Goal: Share content: Share content

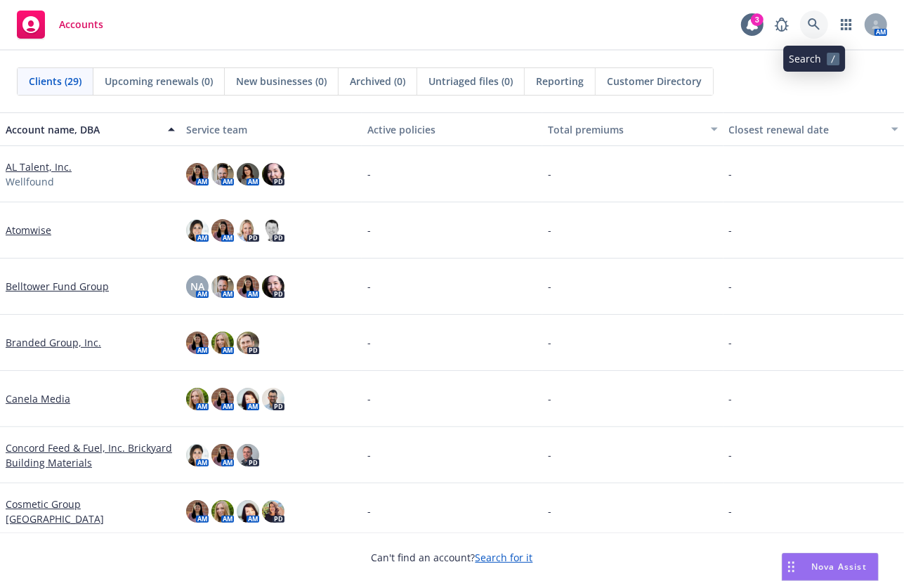
click at [818, 25] on icon at bounding box center [814, 24] width 13 height 13
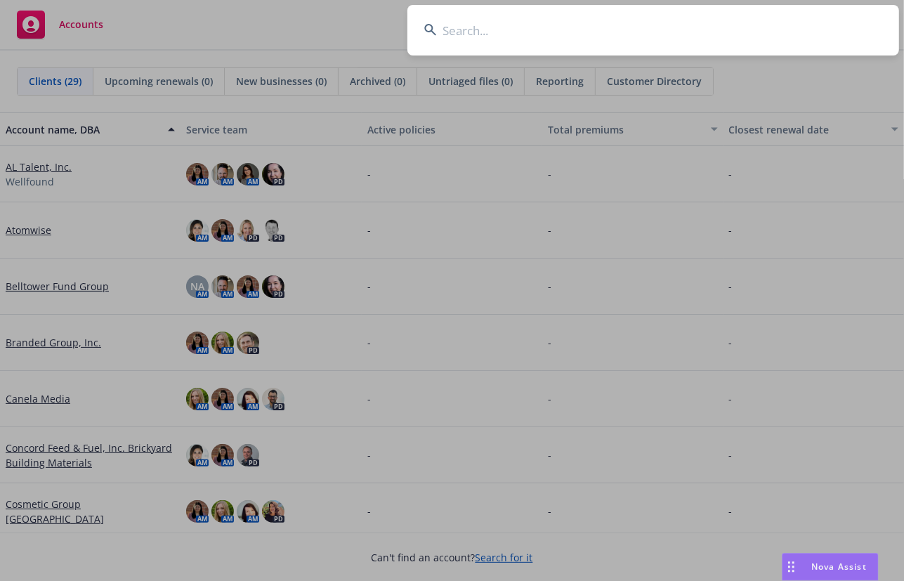
click at [579, 30] on input at bounding box center [654, 30] width 492 height 51
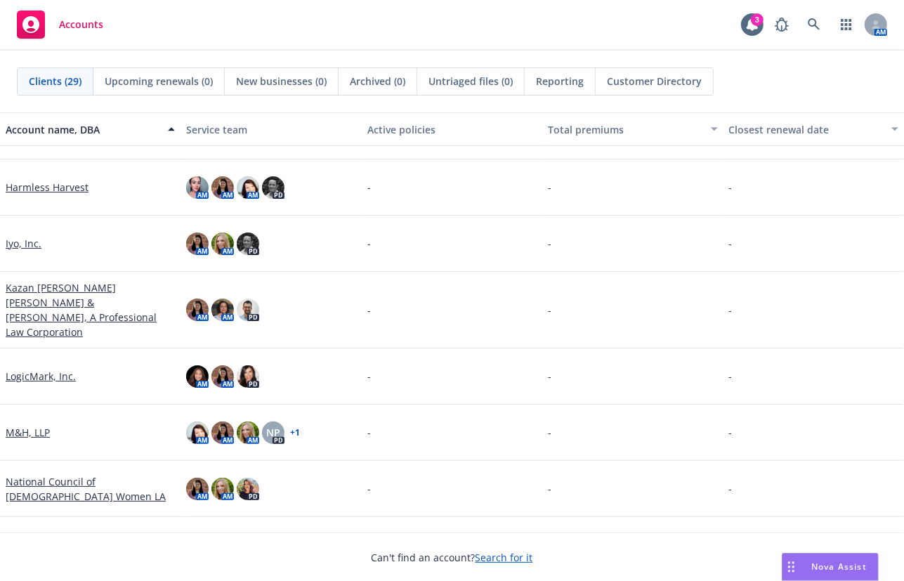
scroll to position [541, 0]
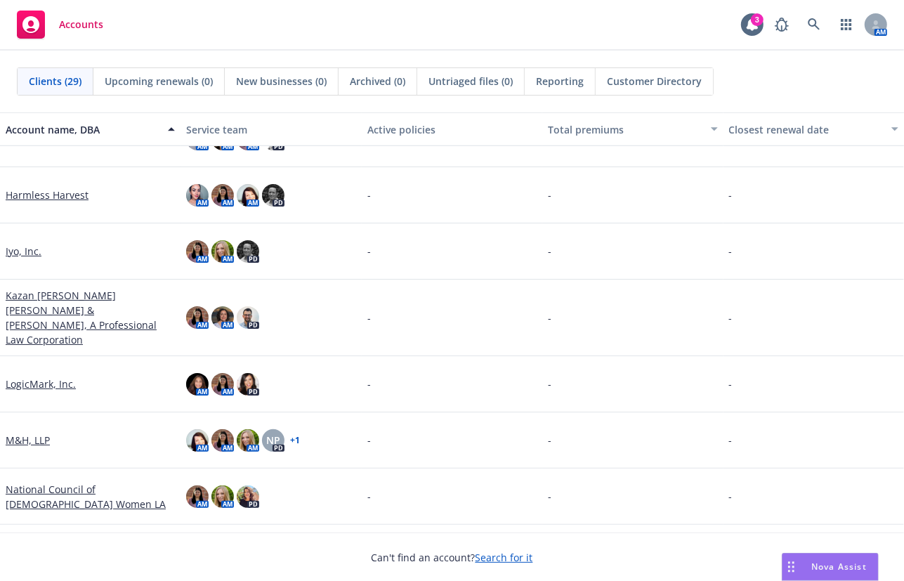
click at [91, 308] on link "Kazan [PERSON_NAME] [PERSON_NAME] & [PERSON_NAME], A Professional Law Corporati…" at bounding box center [90, 317] width 169 height 59
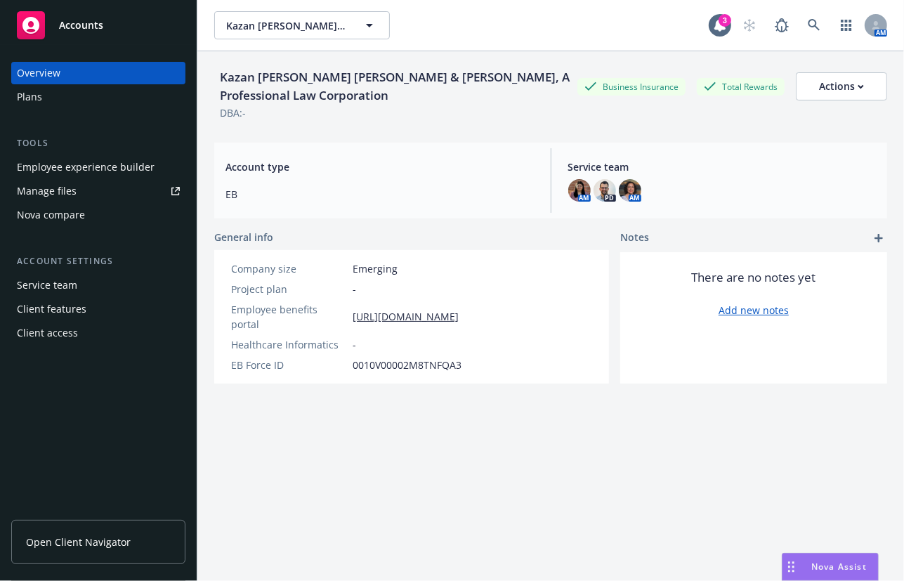
click at [126, 190] on link "Manage files" at bounding box center [98, 191] width 174 height 22
click at [135, 161] on div "Employee experience builder" at bounding box center [86, 167] width 138 height 22
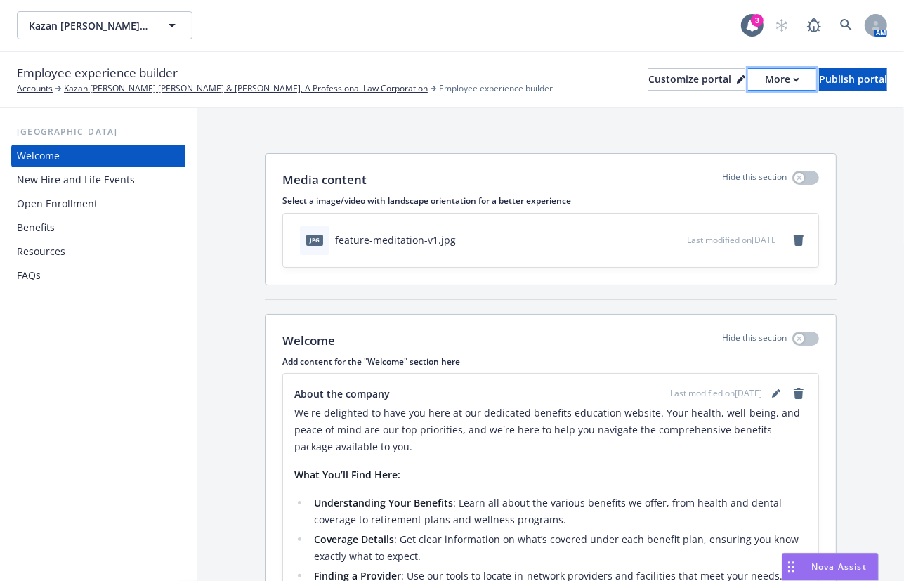
click at [765, 84] on div "More" at bounding box center [782, 79] width 34 height 21
click at [732, 131] on link "Copy portal link" at bounding box center [708, 139] width 128 height 28
